Goal: Task Accomplishment & Management: Manage account settings

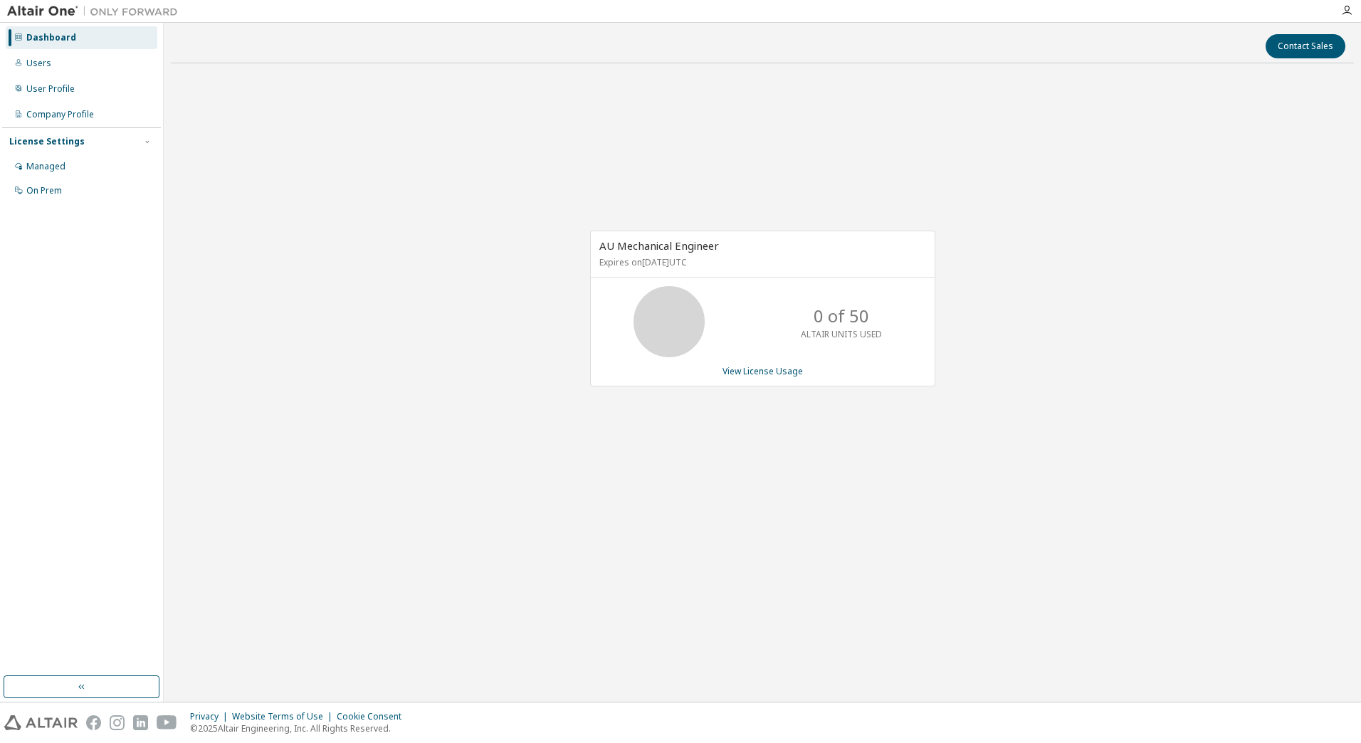
click at [24, 7] on img at bounding box center [96, 11] width 178 height 14
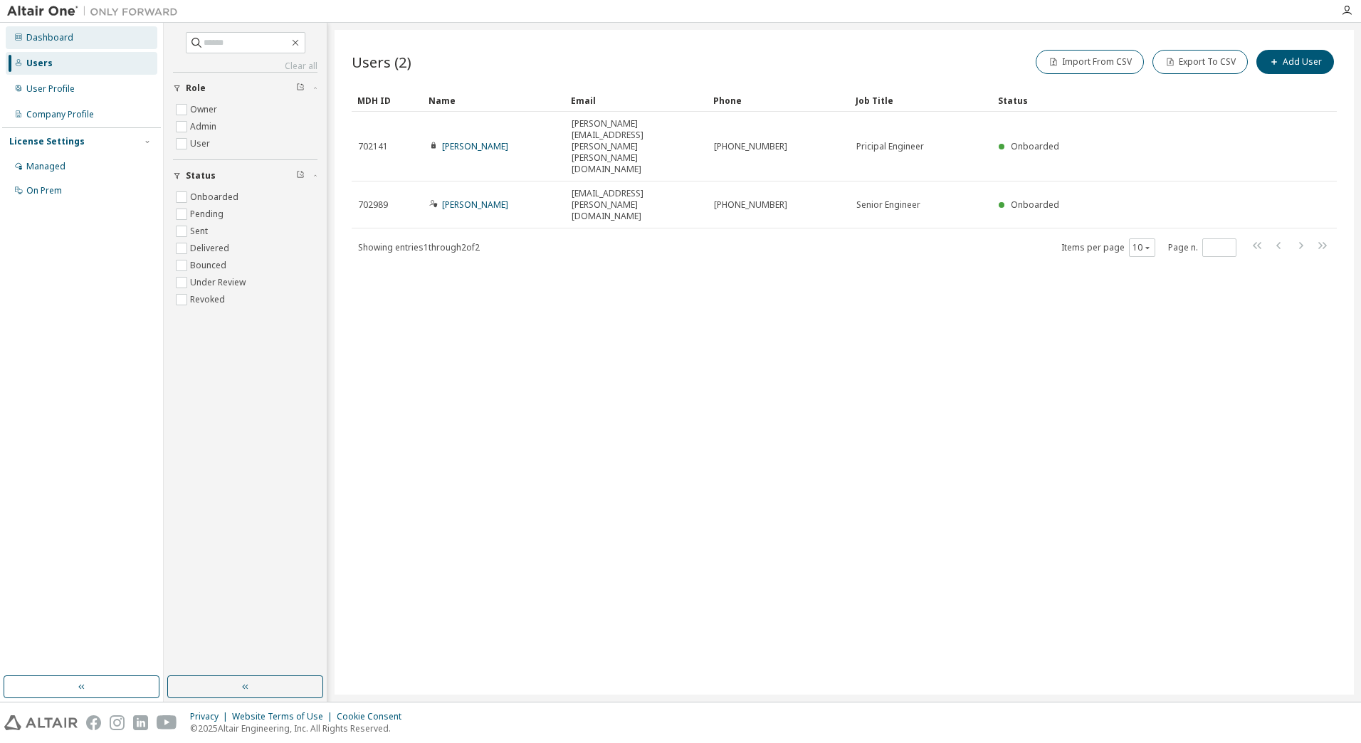
click at [23, 36] on div "Dashboard" at bounding box center [82, 37] width 152 height 23
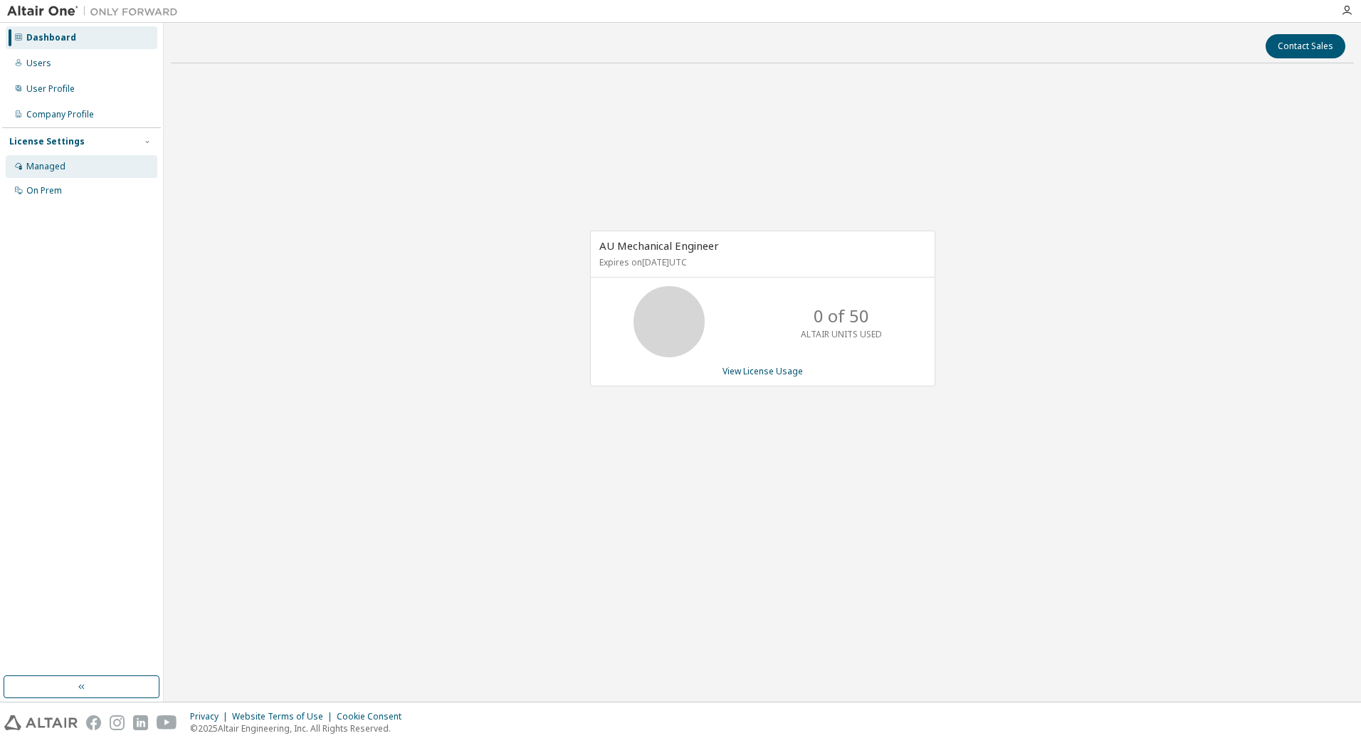
click at [44, 165] on div "Managed" at bounding box center [45, 166] width 39 height 11
click at [33, 172] on div "Managed" at bounding box center [45, 166] width 39 height 11
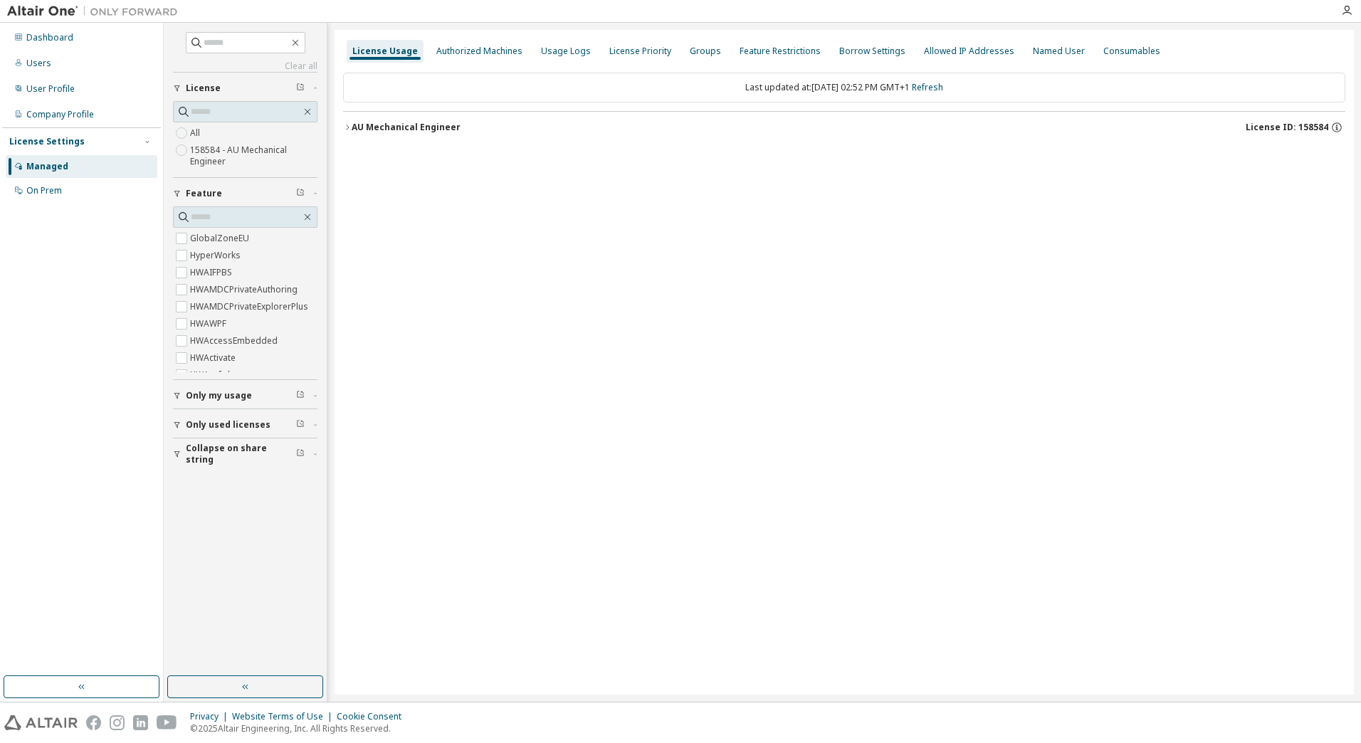
click at [214, 147] on label "158584 - AU Mechanical Engineer" at bounding box center [253, 156] width 127 height 28
click at [1337, 125] on icon "button" at bounding box center [1336, 125] width 1 height 1
click at [1338, 129] on icon "button" at bounding box center [1336, 127] width 13 height 13
click at [1330, 173] on icon at bounding box center [1329, 177] width 8 height 10
click at [1330, 177] on icon at bounding box center [1329, 177] width 8 height 10
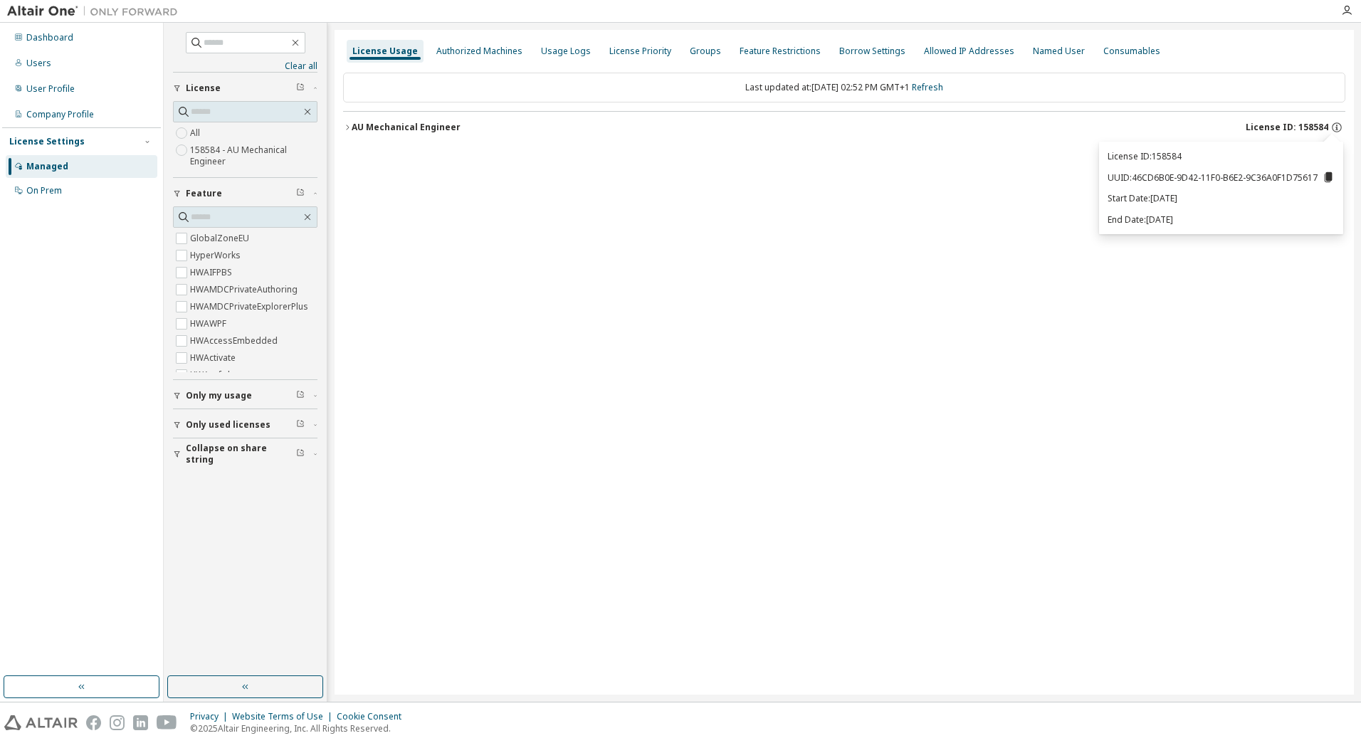
click at [900, 285] on div "License Usage Authorized Machines Usage Logs License Priority Groups Feature Re…" at bounding box center [844, 362] width 1019 height 665
